Goal: Find specific page/section

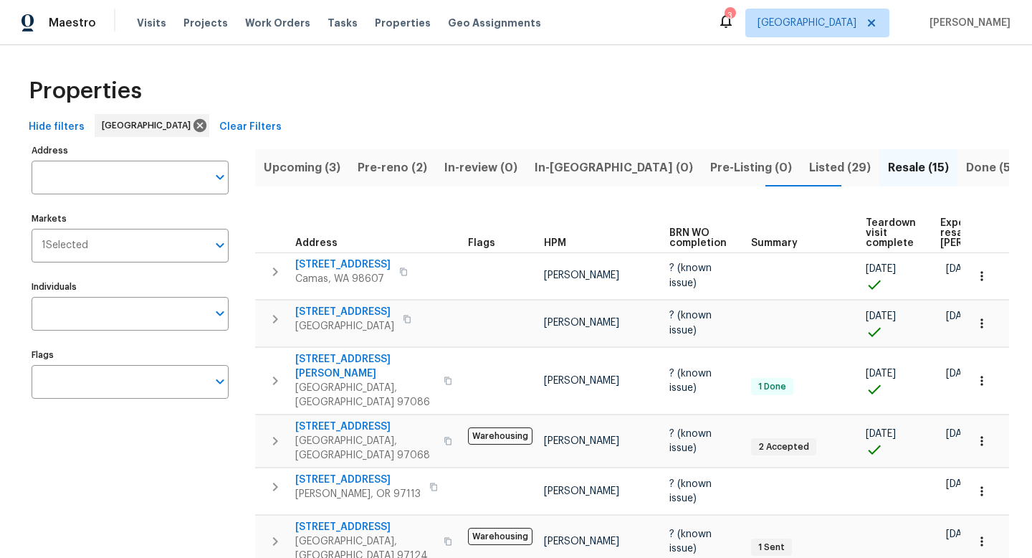
click at [384, 166] on span "Pre-reno (2)" at bounding box center [393, 168] width 70 height 20
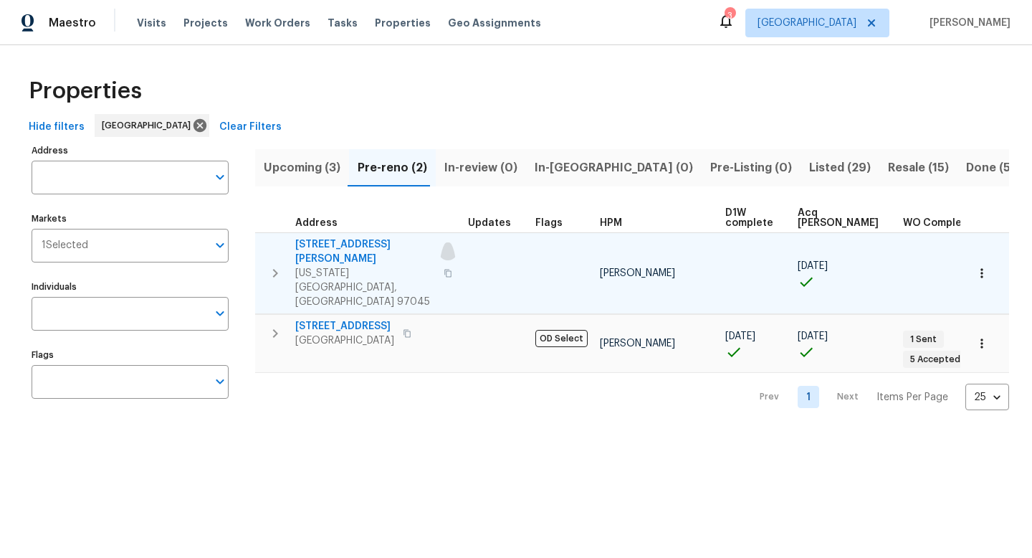
click at [444, 269] on icon "button" at bounding box center [448, 273] width 9 height 9
